Goal: Find specific page/section: Locate item on page

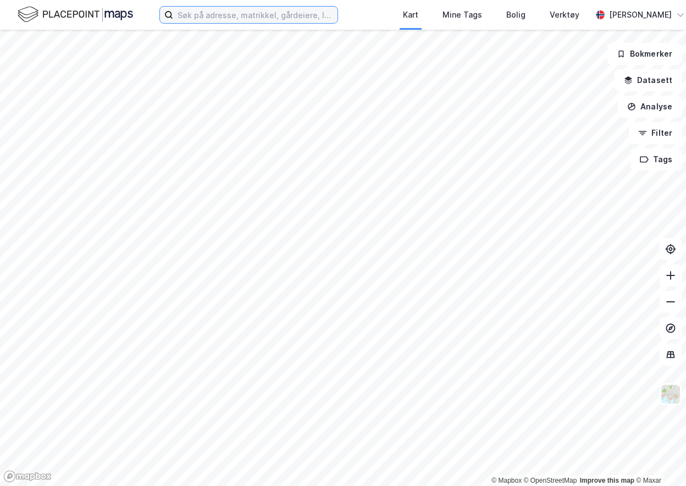
click at [252, 19] on input at bounding box center [255, 15] width 164 height 16
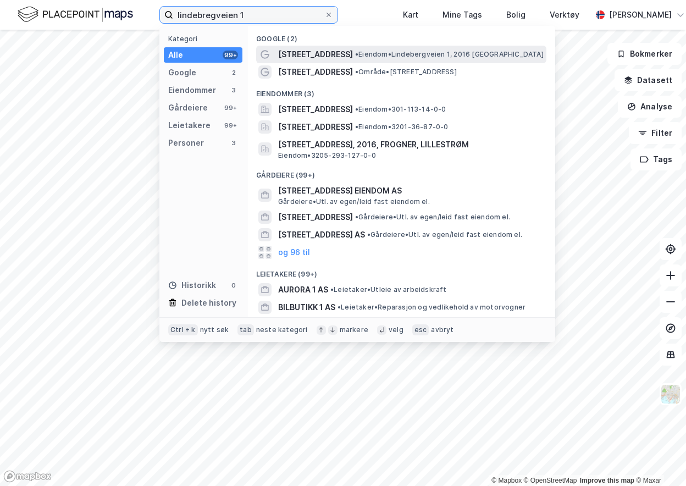
type input "lindebregveien 1"
click at [292, 54] on span "[STREET_ADDRESS]" at bounding box center [315, 54] width 75 height 13
